Goal: Navigation & Orientation: Find specific page/section

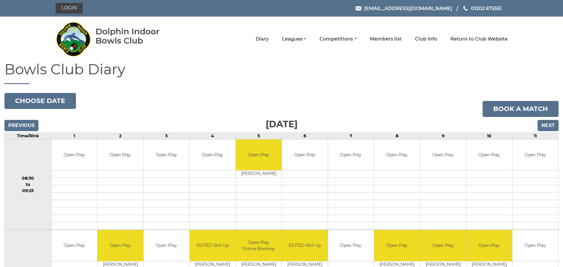
click at [306, 43] on li "Leagues Club leagues - Winter 2025/2026 Club leagues - Summer 2025 Club leagues…" at bounding box center [288, 39] width 38 height 12
click at [306, 41] on link "Leagues" at bounding box center [294, 39] width 24 height 7
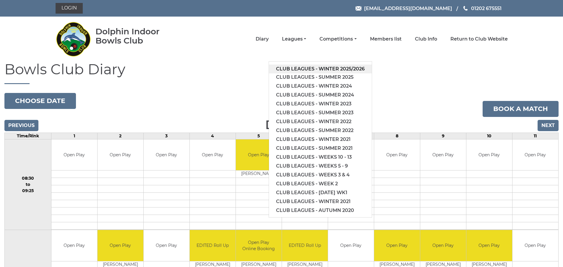
click at [330, 68] on link "Club leagues - Winter 2025/2026" at bounding box center [320, 68] width 103 height 9
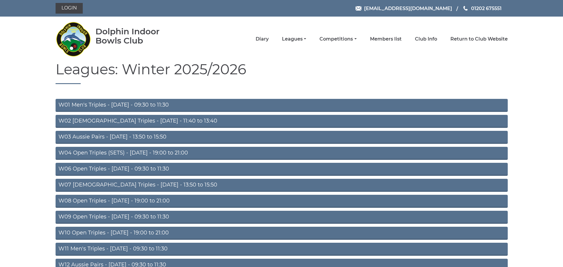
click at [170, 102] on link "W01 Men's Triples - [DATE] - 09:30 to 11:30" at bounding box center [282, 105] width 452 height 13
